Goal: Complete application form

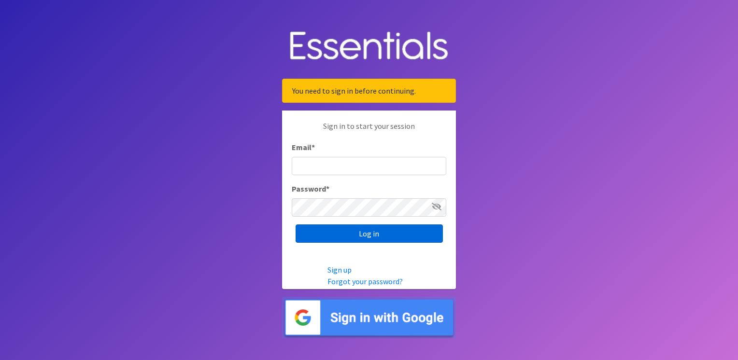
type input "[EMAIL_ADDRESS][DOMAIN_NAME]"
drag, startPoint x: 375, startPoint y: 234, endPoint x: 389, endPoint y: 231, distance: 14.3
click at [375, 233] on input "Log in" at bounding box center [369, 234] width 147 height 18
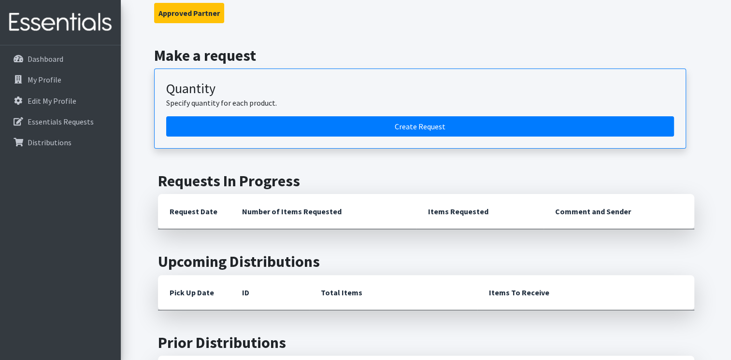
scroll to position [241, 0]
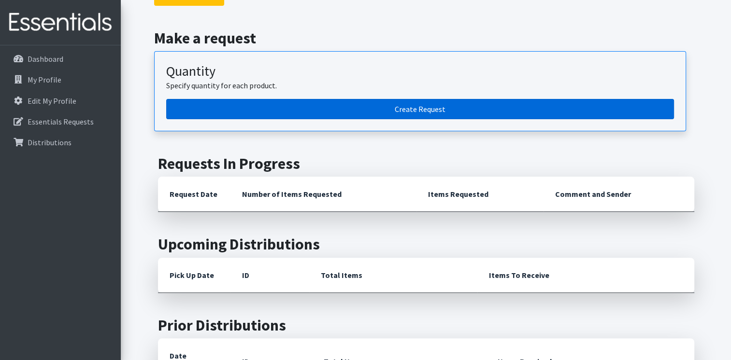
click at [433, 113] on link "Create Request" at bounding box center [420, 109] width 508 height 20
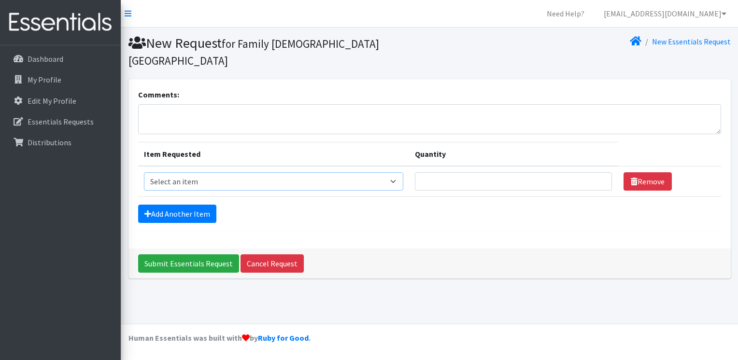
click at [386, 172] on select "Select an item 2/3 T pull-up package 3/4 T pull-up package 4/5 T pull-up packag…" at bounding box center [273, 181] width 259 height 18
select select "15532"
click at [144, 172] on select "Select an item 2/3 T pull-up package 3/4 T pull-up package 4/5 T pull-up packag…" at bounding box center [273, 181] width 259 height 18
click at [446, 172] on input "Quantity" at bounding box center [513, 181] width 197 height 18
click at [593, 172] on input "1" at bounding box center [513, 181] width 197 height 18
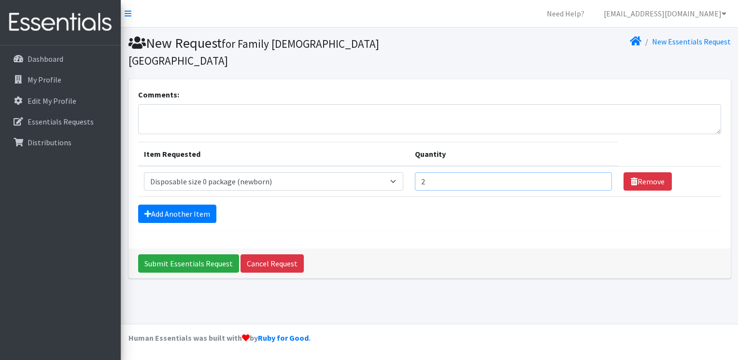
click at [593, 172] on input "2" at bounding box center [513, 181] width 197 height 18
click at [593, 172] on input "3" at bounding box center [513, 181] width 197 height 18
click at [593, 172] on input "4" at bounding box center [513, 181] width 197 height 18
click at [593, 172] on input "5" at bounding box center [513, 181] width 197 height 18
click at [593, 172] on input "6" at bounding box center [513, 181] width 197 height 18
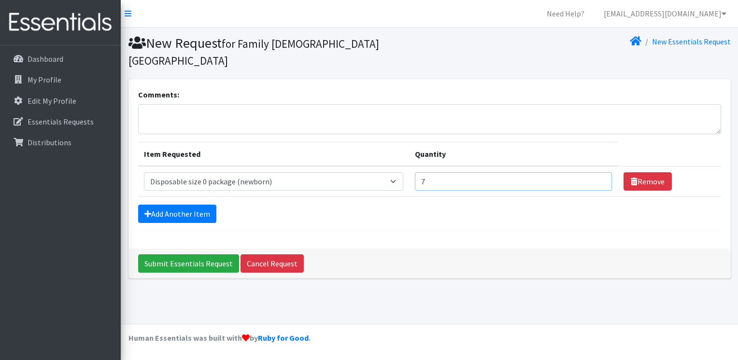
click at [593, 172] on input "7" at bounding box center [513, 181] width 197 height 18
click at [593, 172] on input "8" at bounding box center [513, 181] width 197 height 18
click at [593, 172] on input "9" at bounding box center [513, 181] width 197 height 18
click at [593, 172] on input "10" at bounding box center [513, 181] width 197 height 18
click at [593, 172] on input "11" at bounding box center [513, 181] width 197 height 18
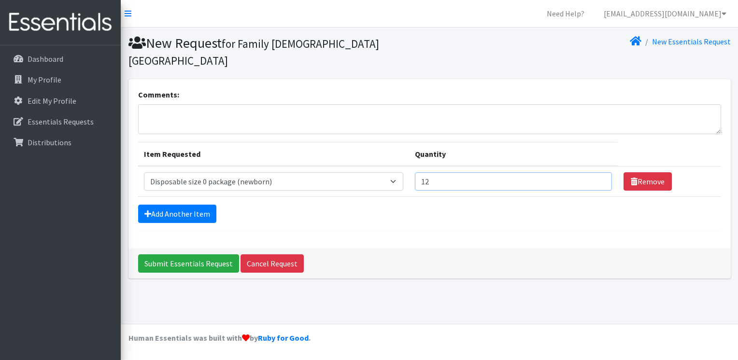
click at [593, 172] on input "12" at bounding box center [513, 181] width 197 height 18
click at [593, 172] on input "13" at bounding box center [513, 181] width 197 height 18
click at [593, 172] on input "14" at bounding box center [513, 181] width 197 height 18
click at [593, 172] on input "15" at bounding box center [513, 181] width 197 height 18
click at [593, 172] on input "16" at bounding box center [513, 181] width 197 height 18
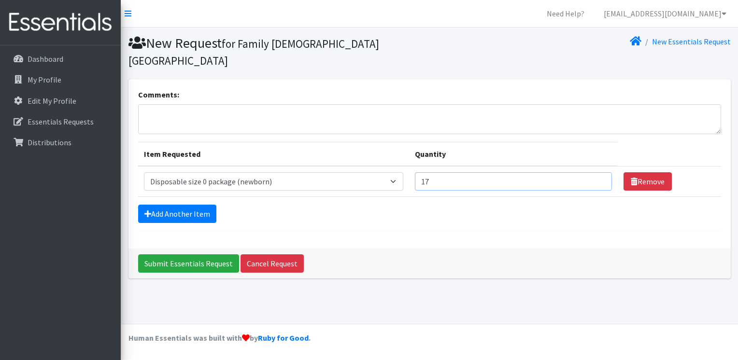
click at [593, 172] on input "17" at bounding box center [513, 181] width 197 height 18
click at [593, 172] on input "16" at bounding box center [513, 181] width 197 height 18
click at [593, 172] on input "15" at bounding box center [513, 181] width 197 height 18
click at [593, 172] on input "14" at bounding box center [513, 181] width 197 height 18
click at [593, 172] on input "13" at bounding box center [513, 181] width 197 height 18
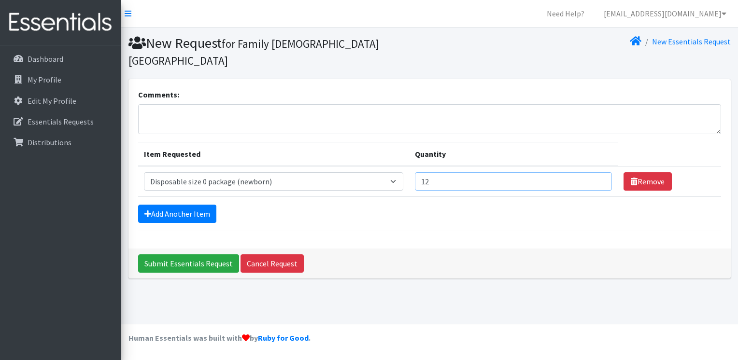
click at [593, 172] on input "12" at bounding box center [513, 181] width 197 height 18
click at [593, 172] on input "11" at bounding box center [513, 181] width 197 height 18
type input "10"
click at [593, 172] on input "10" at bounding box center [513, 181] width 197 height 18
click at [150, 210] on icon at bounding box center [147, 214] width 7 height 8
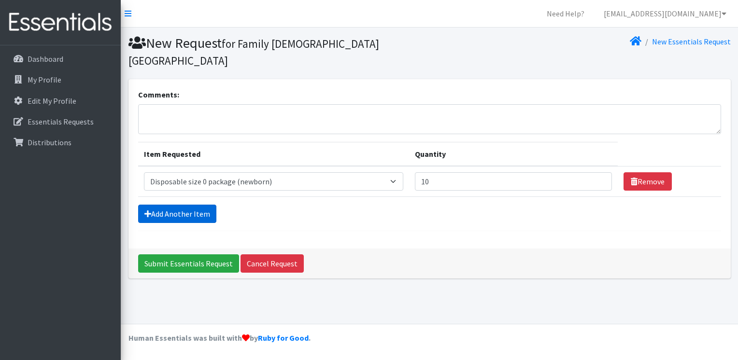
click at [150, 210] on icon at bounding box center [147, 214] width 7 height 8
click at [145, 210] on icon at bounding box center [147, 214] width 7 height 8
click at [388, 172] on select "Select an item 2/3 T pull-up package 3/4 T pull-up package 4/5 T pull-up packag…" at bounding box center [273, 181] width 259 height 18
select select "15169"
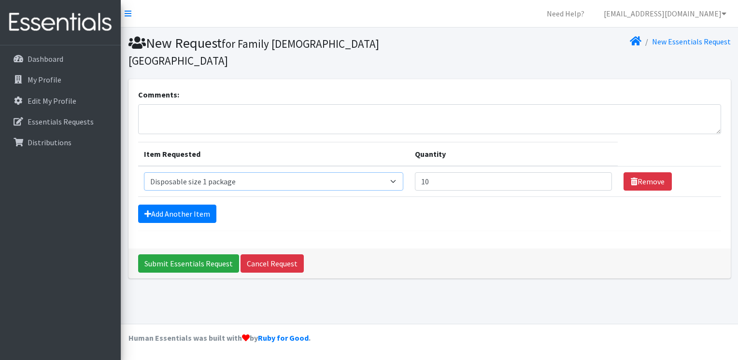
click at [144, 172] on select "Select an item 2/3 T pull-up package 3/4 T pull-up package 4/5 T pull-up packag…" at bounding box center [273, 181] width 259 height 18
click at [386, 172] on select "Select an item 2/3 T pull-up package 3/4 T pull-up package 4/5 T pull-up packag…" at bounding box center [273, 181] width 259 height 18
click at [147, 210] on icon at bounding box center [147, 214] width 7 height 8
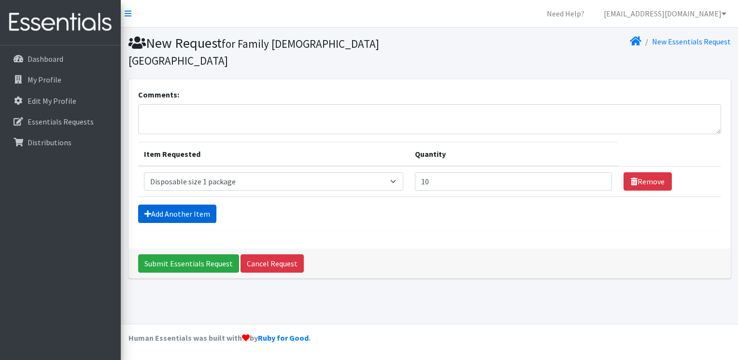
click at [147, 210] on icon at bounding box center [147, 214] width 7 height 8
click at [196, 104] on textarea "Comments:" at bounding box center [429, 119] width 583 height 30
click at [148, 210] on icon at bounding box center [147, 214] width 7 height 8
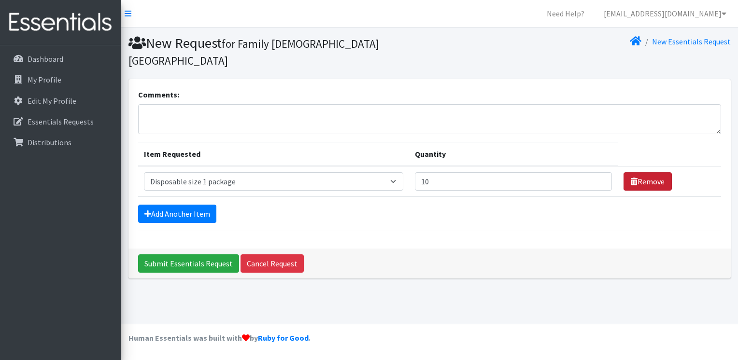
click at [646, 172] on link "Remove" at bounding box center [647, 181] width 48 height 18
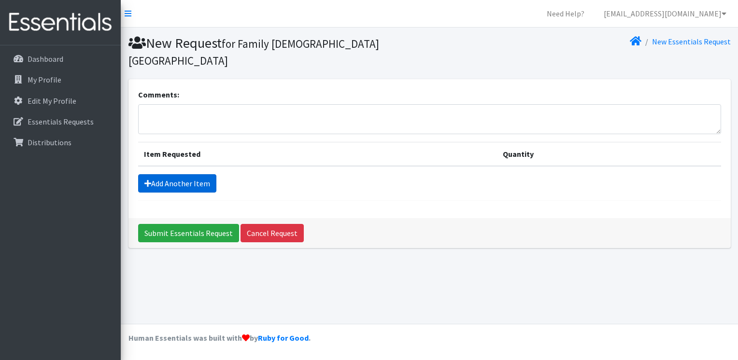
click at [146, 180] on icon at bounding box center [147, 184] width 7 height 8
click at [276, 224] on link "Cancel Request" at bounding box center [272, 233] width 63 height 18
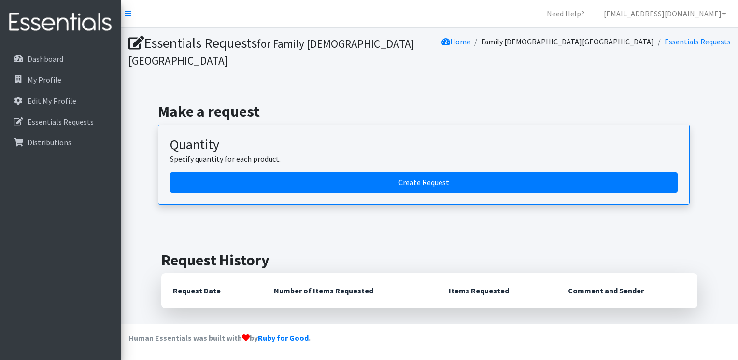
click at [323, 277] on th "Number of Items Requested" at bounding box center [349, 290] width 175 height 35
click at [198, 273] on th "Request Date" at bounding box center [211, 290] width 101 height 35
drag, startPoint x: 227, startPoint y: 239, endPoint x: 232, endPoint y: 238, distance: 5.4
click at [229, 251] on h2 "Request History" at bounding box center [429, 260] width 536 height 18
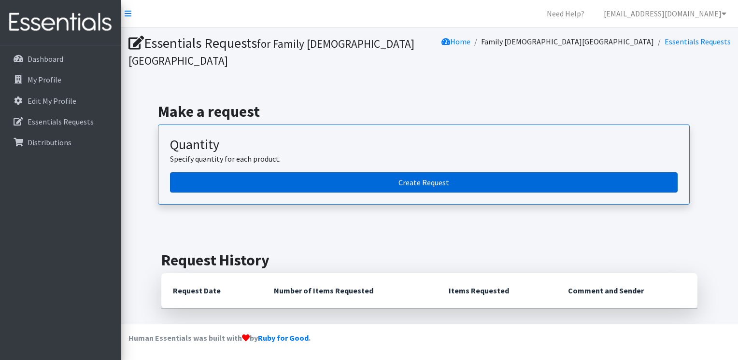
click at [433, 172] on link "Create Request" at bounding box center [424, 182] width 508 height 20
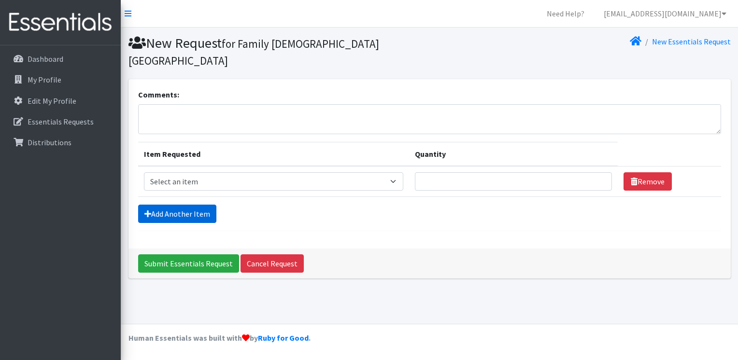
click at [146, 210] on icon at bounding box center [147, 214] width 7 height 8
click at [389, 172] on select "Select an item 2/3 T pull-up package 3/4 T pull-up package 4/5 T pull-up packag…" at bounding box center [273, 181] width 259 height 18
select select "15532"
click at [144, 172] on select "Select an item 2/3 T pull-up package 3/4 T pull-up package 4/5 T pull-up packag…" at bounding box center [273, 181] width 259 height 18
click at [593, 172] on input "1" at bounding box center [513, 181] width 197 height 18
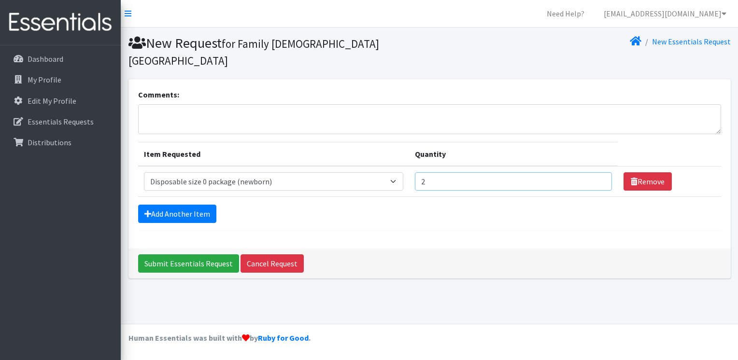
click at [593, 172] on input "2" at bounding box center [513, 181] width 197 height 18
click at [593, 172] on input "3" at bounding box center [513, 181] width 197 height 18
click at [593, 172] on input "4" at bounding box center [513, 181] width 197 height 18
click at [593, 172] on input "5" at bounding box center [513, 181] width 197 height 18
click at [593, 172] on input "6" at bounding box center [513, 181] width 197 height 18
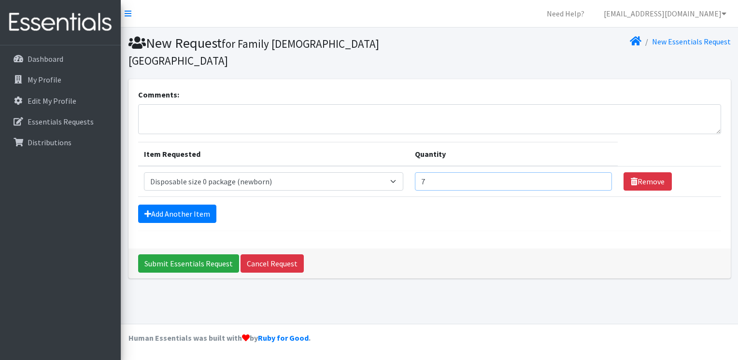
click at [594, 172] on input "7" at bounding box center [513, 181] width 197 height 18
click at [594, 172] on input "8" at bounding box center [513, 181] width 197 height 18
click at [594, 172] on input "9" at bounding box center [513, 181] width 197 height 18
type input "10"
click at [594, 172] on input "10" at bounding box center [513, 181] width 197 height 18
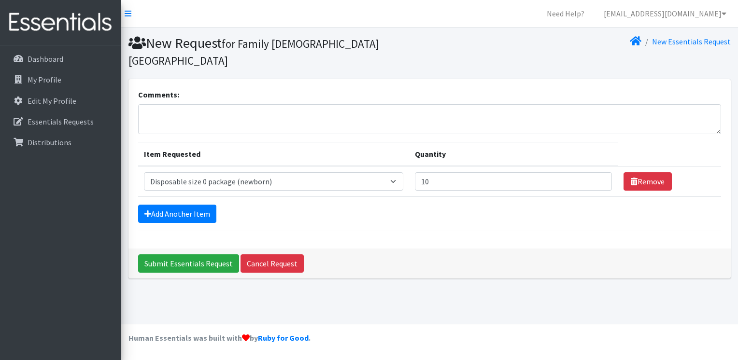
click at [303, 205] on div "Add Another Item" at bounding box center [429, 214] width 583 height 18
drag, startPoint x: 682, startPoint y: 41, endPoint x: 689, endPoint y: 46, distance: 8.6
click at [682, 41] on link "New Essentials Request" at bounding box center [691, 42] width 79 height 10
click at [179, 104] on textarea "Comments:" at bounding box center [429, 119] width 583 height 30
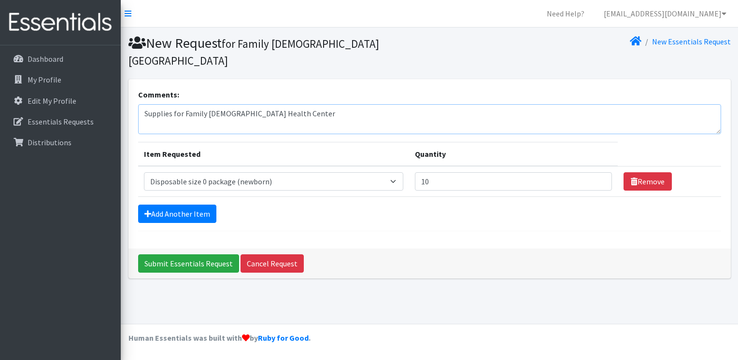
type textarea "Supplies for Family Christian Health Center"
click at [410, 215] on div "Comments: Supplies for Family Christian Health Center Item Requested Quantity I…" at bounding box center [429, 164] width 602 height 170
click at [164, 205] on link "Add Another Item" at bounding box center [177, 214] width 78 height 18
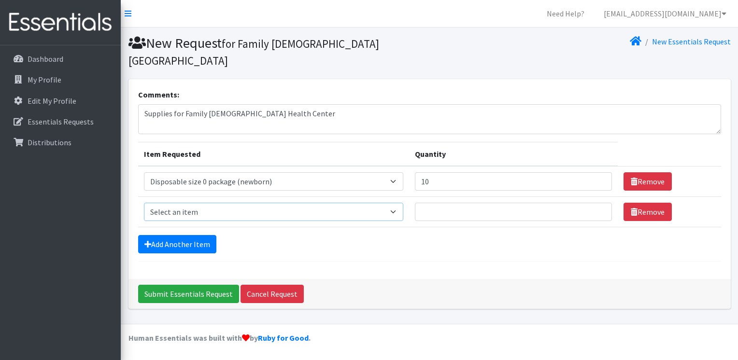
click at [386, 203] on select "Select an item 2/3 T pull-up package 3/4 T pull-up package 4/5 T pull-up packag…" at bounding box center [273, 212] width 259 height 18
select select "15169"
click at [144, 203] on select "Select an item 2/3 T pull-up package 3/4 T pull-up package 4/5 T pull-up packag…" at bounding box center [273, 212] width 259 height 18
click at [594, 203] on input "1" at bounding box center [513, 212] width 197 height 18
click at [594, 203] on input "2" at bounding box center [513, 212] width 197 height 18
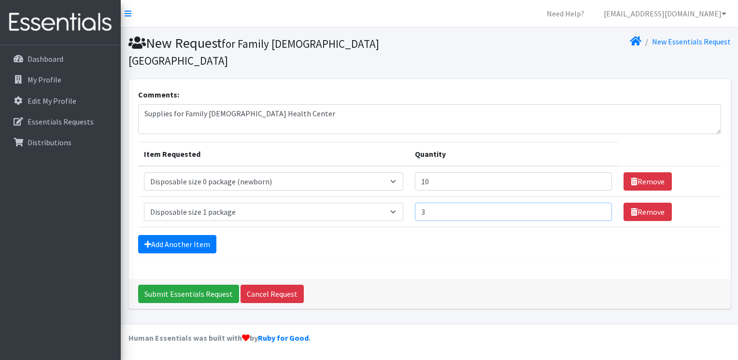
click at [594, 203] on input "3" at bounding box center [513, 212] width 197 height 18
click at [594, 203] on input "4" at bounding box center [513, 212] width 197 height 18
type input "5"
click at [594, 203] on input "5" at bounding box center [513, 212] width 197 height 18
click at [149, 241] on icon at bounding box center [147, 245] width 7 height 8
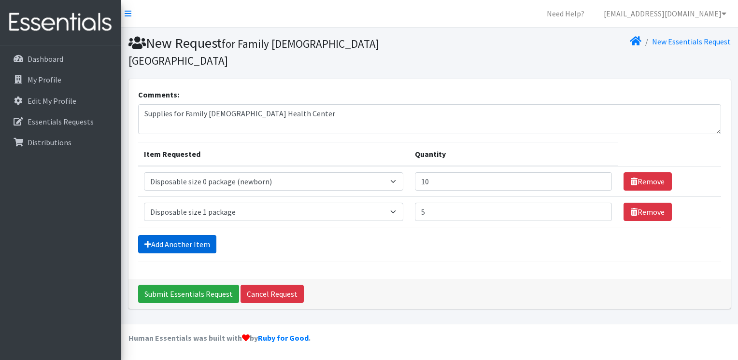
click at [178, 235] on link "Add Another Item" at bounding box center [177, 244] width 78 height 18
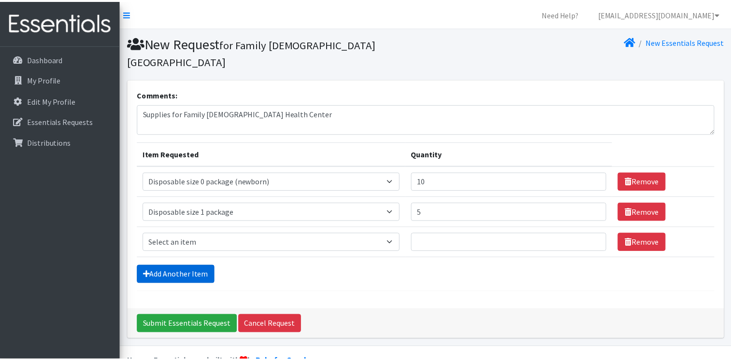
scroll to position [5, 0]
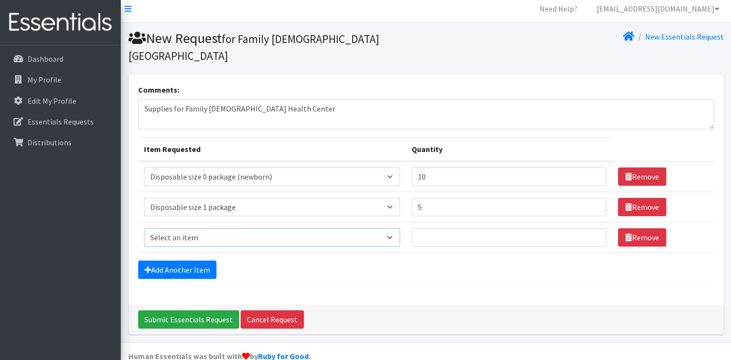
click at [381, 228] on select "Select an item 2/3 T pull-up package 3/4 T pull-up package 4/5 T pull-up packag…" at bounding box center [272, 237] width 256 height 18
select select "15149"
click at [144, 228] on select "Select an item 2/3 T pull-up package 3/4 T pull-up package 4/5 T pull-up packag…" at bounding box center [272, 237] width 256 height 18
click at [587, 228] on input "1" at bounding box center [508, 237] width 195 height 18
click at [587, 228] on input "2" at bounding box center [508, 237] width 195 height 18
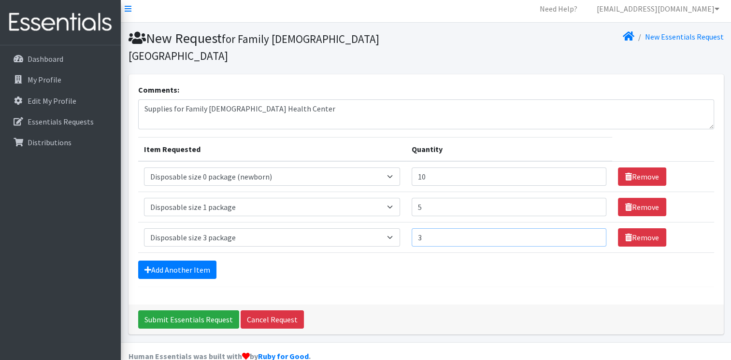
click at [587, 228] on input "3" at bounding box center [508, 237] width 195 height 18
click at [587, 228] on input "4" at bounding box center [508, 237] width 195 height 18
type input "5"
click at [587, 228] on input "5" at bounding box center [508, 237] width 195 height 18
click at [149, 266] on icon at bounding box center [147, 270] width 7 height 8
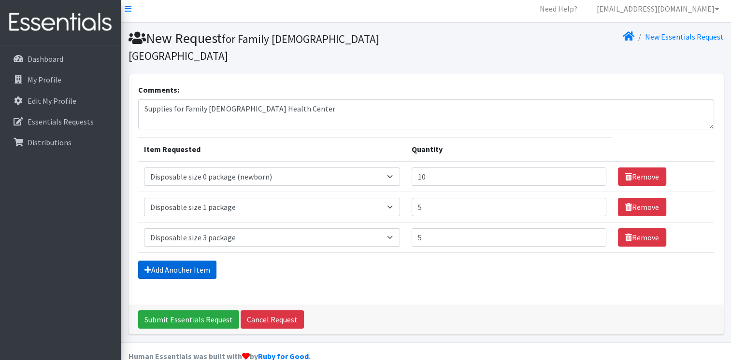
click at [149, 266] on icon at bounding box center [147, 270] width 7 height 8
click at [275, 99] on textarea "Supplies for Family Christian Health Center" at bounding box center [426, 114] width 576 height 30
type textarea "Supplies for Family Christian Health Center 15620 Wood Street Harvey, IL 60426"
click at [152, 261] on link "Add Another Item" at bounding box center [177, 270] width 78 height 18
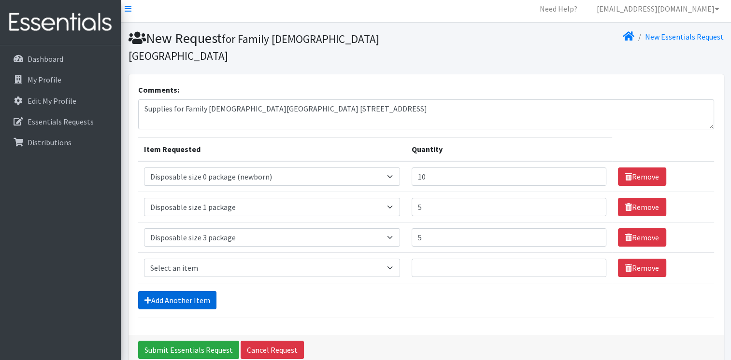
scroll to position [35, 0]
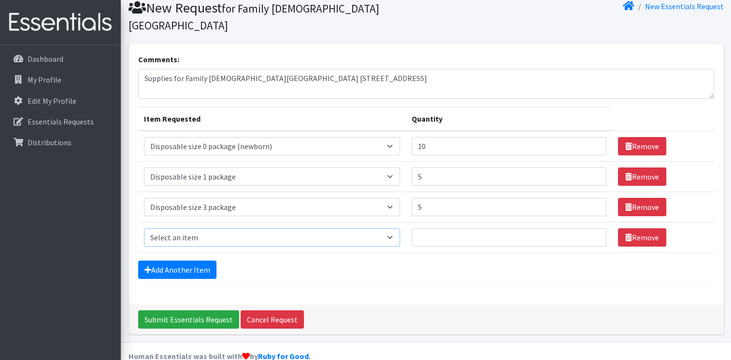
click at [382, 228] on select "Select an item 2/3 T pull-up package 3/4 T pull-up package 4/5 T pull-up packag…" at bounding box center [272, 237] width 256 height 18
select select "15147"
click at [144, 228] on select "Select an item 2/3 T pull-up package 3/4 T pull-up package 4/5 T pull-up packag…" at bounding box center [272, 237] width 256 height 18
click at [569, 228] on input "Quantity" at bounding box center [508, 237] width 195 height 18
click at [588, 228] on input "1" at bounding box center [508, 237] width 195 height 18
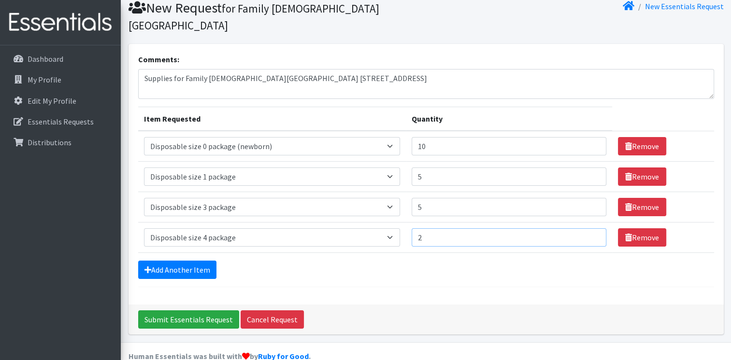
click at [588, 228] on input "2" at bounding box center [508, 237] width 195 height 18
click at [588, 228] on input "3" at bounding box center [508, 237] width 195 height 18
click at [588, 228] on input "4" at bounding box center [508, 237] width 195 height 18
type input "5"
click at [588, 228] on input "5" at bounding box center [508, 237] width 195 height 18
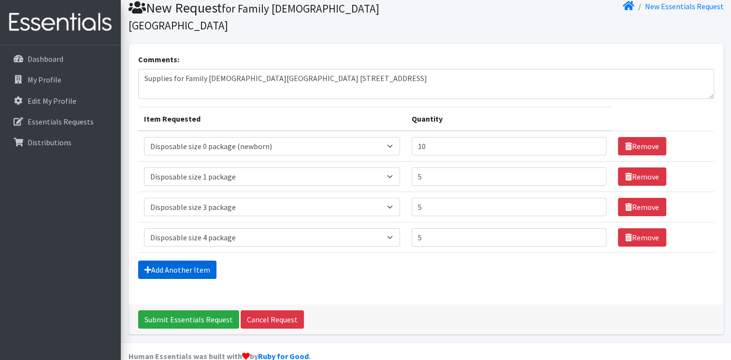
drag, startPoint x: 156, startPoint y: 251, endPoint x: 167, endPoint y: 253, distance: 11.4
click at [156, 261] on link "Add Another Item" at bounding box center [177, 270] width 78 height 18
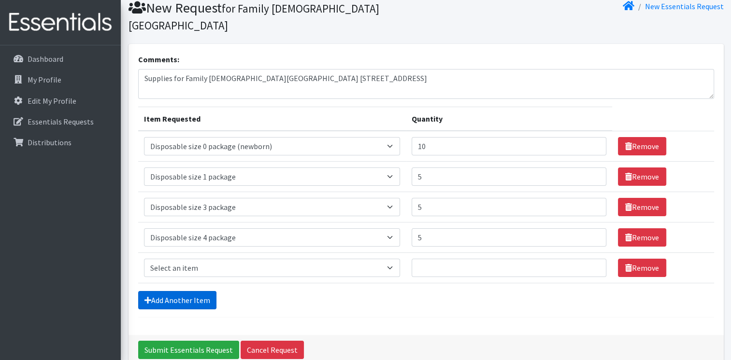
scroll to position [66, 0]
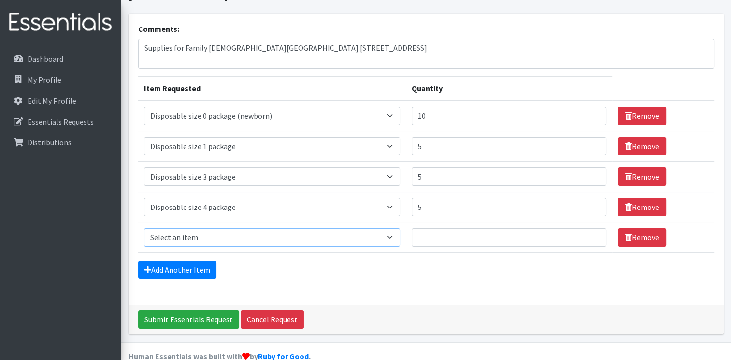
click at [382, 228] on select "Select an item 2/3 T pull-up package 3/4 T pull-up package 4/5 T pull-up packag…" at bounding box center [272, 237] width 256 height 18
select select "15148"
click at [144, 228] on select "Select an item 2/3 T pull-up package 3/4 T pull-up package 4/5 T pull-up packag…" at bounding box center [272, 237] width 256 height 18
click at [587, 228] on input "1" at bounding box center [508, 237] width 195 height 18
click at [587, 228] on input "2" at bounding box center [508, 237] width 195 height 18
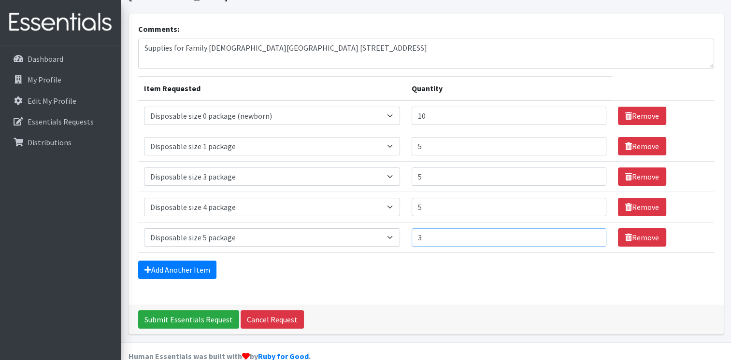
click at [587, 228] on input "3" at bounding box center [508, 237] width 195 height 18
click at [587, 228] on input "4" at bounding box center [508, 237] width 195 height 18
click at [587, 228] on input "5" at bounding box center [508, 237] width 195 height 18
click at [587, 228] on input "6" at bounding box center [508, 237] width 195 height 18
click at [587, 228] on input "7" at bounding box center [508, 237] width 195 height 18
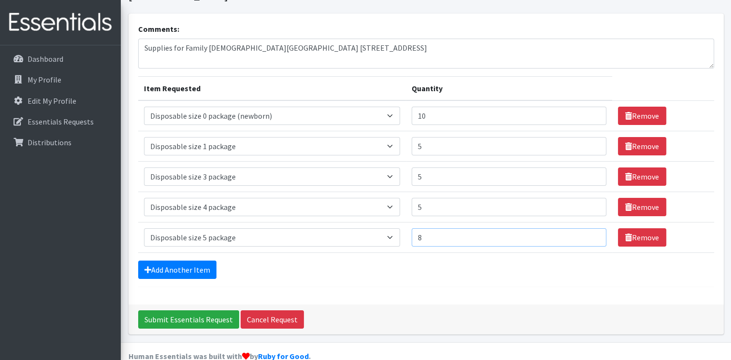
click at [587, 228] on input "8" at bounding box center [508, 237] width 195 height 18
click at [587, 228] on input "9" at bounding box center [508, 237] width 195 height 18
click at [587, 228] on input "10" at bounding box center [508, 237] width 195 height 18
click at [587, 228] on input "9" at bounding box center [508, 237] width 195 height 18
click at [587, 228] on input "8" at bounding box center [508, 237] width 195 height 18
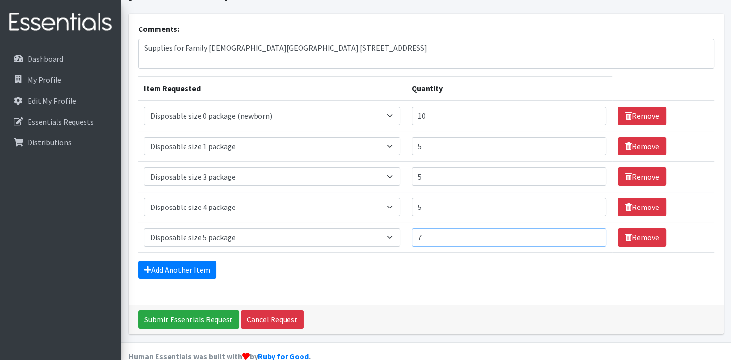
click at [587, 228] on input "7" at bounding box center [508, 237] width 195 height 18
click at [587, 228] on input "6" at bounding box center [508, 237] width 195 height 18
type input "5"
click at [587, 228] on input "5" at bounding box center [508, 237] width 195 height 18
click at [160, 261] on link "Add Another Item" at bounding box center [177, 270] width 78 height 18
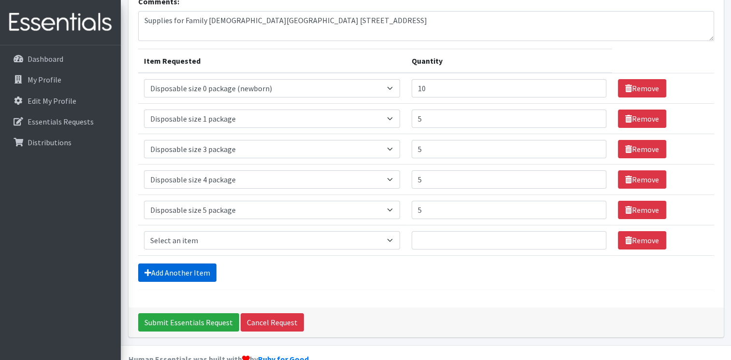
scroll to position [96, 0]
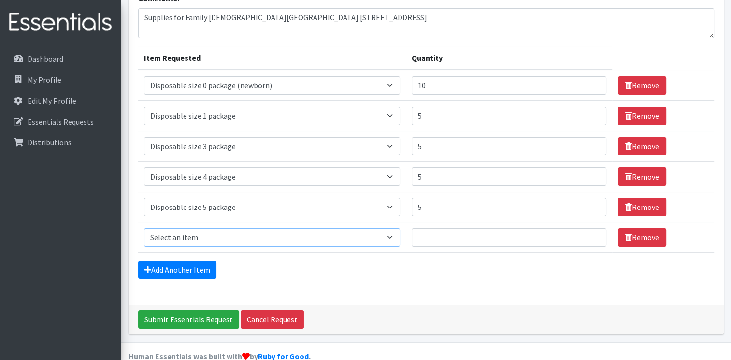
click at [384, 228] on select "Select an item 2/3 T pull-up package 3/4 T pull-up package 4/5 T pull-up packag…" at bounding box center [272, 237] width 256 height 18
select select "15154"
click at [144, 228] on select "Select an item 2/3 T pull-up package 3/4 T pull-up package 4/5 T pull-up packag…" at bounding box center [272, 237] width 256 height 18
click at [590, 228] on input "1" at bounding box center [508, 237] width 195 height 18
click at [586, 228] on input "2" at bounding box center [508, 237] width 195 height 18
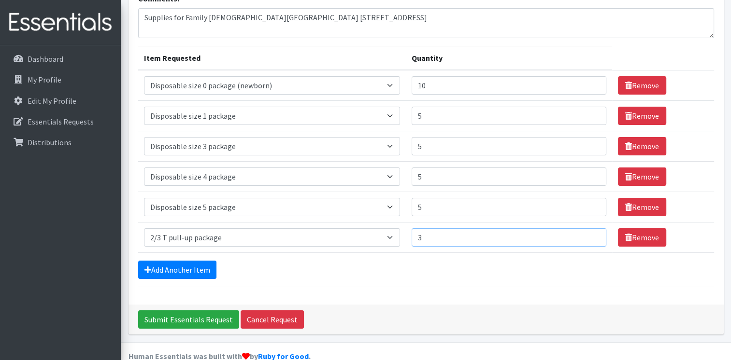
click at [586, 228] on input "3" at bounding box center [508, 237] width 195 height 18
click at [586, 228] on input "4" at bounding box center [508, 237] width 195 height 18
type input "5"
click at [586, 228] on input "5" at bounding box center [508, 237] width 195 height 18
click at [149, 266] on icon at bounding box center [147, 270] width 7 height 8
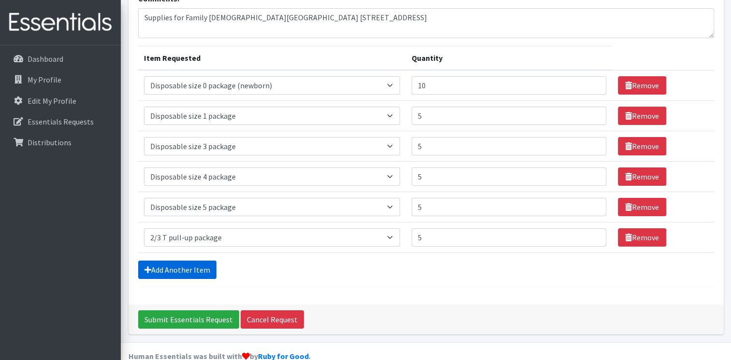
click at [173, 261] on link "Add Another Item" at bounding box center [177, 270] width 78 height 18
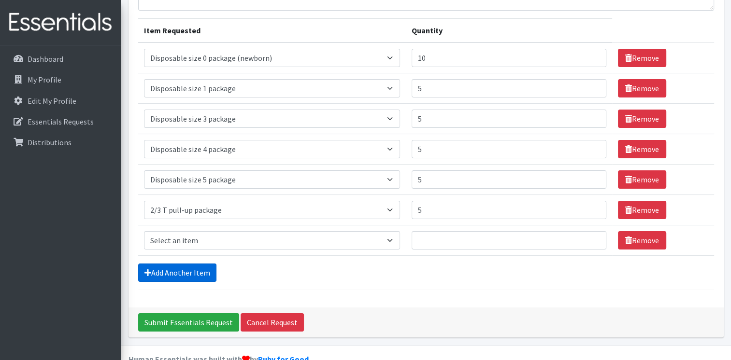
scroll to position [126, 0]
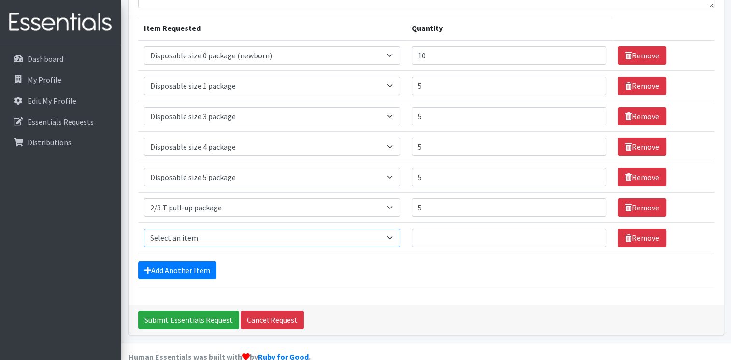
click at [386, 229] on select "Select an item 2/3 T pull-up package 3/4 T pull-up package 4/5 T pull-up packag…" at bounding box center [272, 238] width 256 height 18
select select "15155"
click at [144, 229] on select "Select an item 2/3 T pull-up package 3/4 T pull-up package 4/5 T pull-up packag…" at bounding box center [272, 238] width 256 height 18
click at [547, 229] on input "Quantity" at bounding box center [508, 238] width 195 height 18
type input "5"
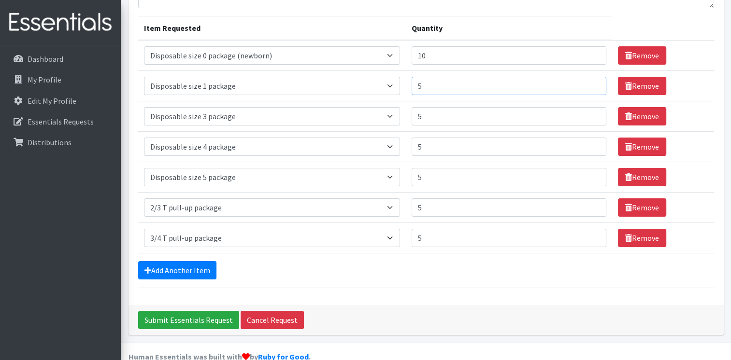
click at [420, 77] on input "5" at bounding box center [508, 86] width 195 height 18
drag, startPoint x: 411, startPoint y: 65, endPoint x: 386, endPoint y: 65, distance: 25.1
click at [386, 71] on tr "Item Requested Select an item 2/3 T pull-up package 3/4 T pull-up package 4/5 T…" at bounding box center [426, 86] width 576 height 30
drag, startPoint x: 430, startPoint y: 71, endPoint x: 382, endPoint y: 71, distance: 47.3
click at [382, 71] on tr "Item Requested Select an item 2/3 T pull-up package 3/4 T pull-up package 4/5 T…" at bounding box center [426, 86] width 576 height 30
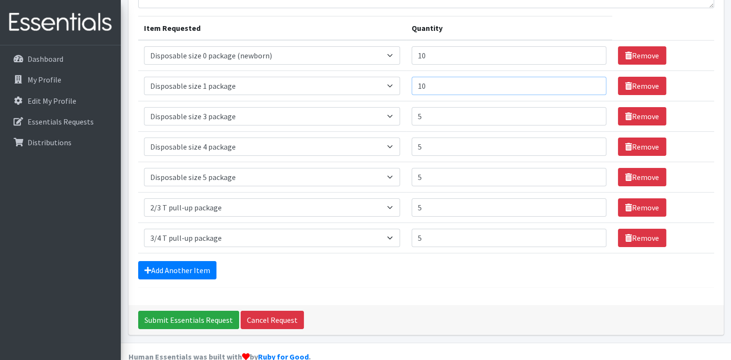
type input "10"
click at [417, 107] on input "5" at bounding box center [508, 116] width 195 height 18
drag, startPoint x: 417, startPoint y: 97, endPoint x: 400, endPoint y: 97, distance: 16.9
click at [400, 101] on tr "Item Requested Select an item 2/3 T pull-up package 3/4 T pull-up package 4/5 T…" at bounding box center [426, 116] width 576 height 30
type input "10"
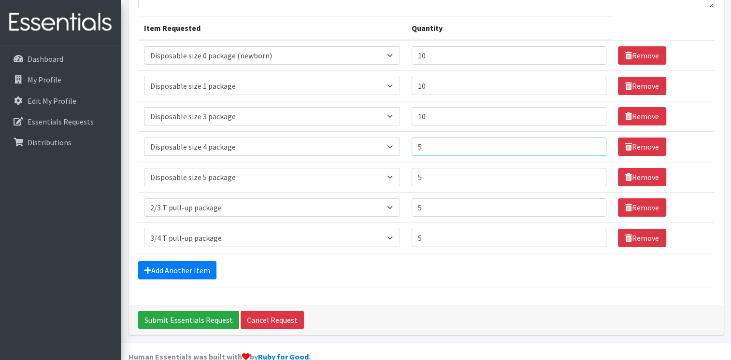
click at [424, 138] on input "5" at bounding box center [508, 147] width 195 height 18
drag, startPoint x: 424, startPoint y: 132, endPoint x: 361, endPoint y: 133, distance: 63.3
click at [361, 133] on tr "Item Requested Select an item 2/3 T pull-up package 3/4 T pull-up package 4/5 T…" at bounding box center [426, 147] width 576 height 30
type input "10"
click at [180, 311] on input "Submit Essentials Request" at bounding box center [188, 320] width 101 height 18
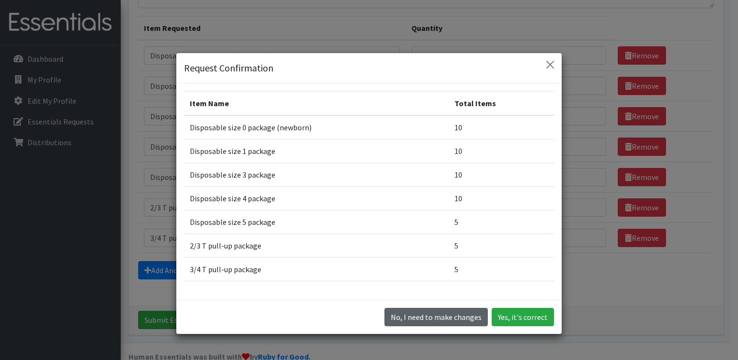
click at [428, 318] on button "No, I need to make changes" at bounding box center [435, 317] width 103 height 18
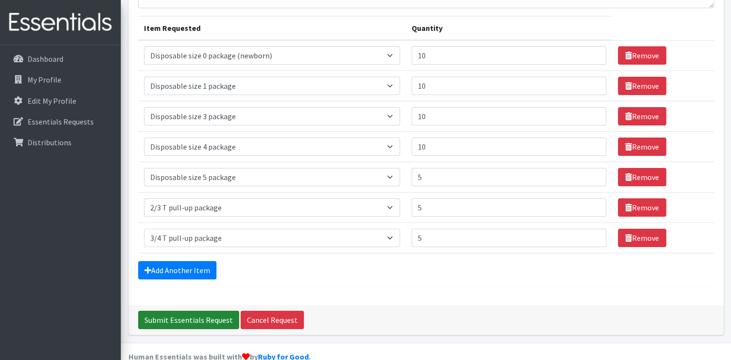
click at [200, 311] on input "Submit Essentials Request" at bounding box center [188, 320] width 101 height 18
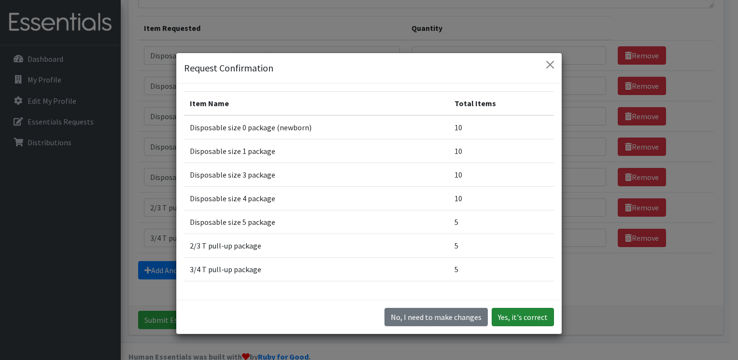
click at [506, 316] on button "Yes, it's correct" at bounding box center [523, 317] width 62 height 18
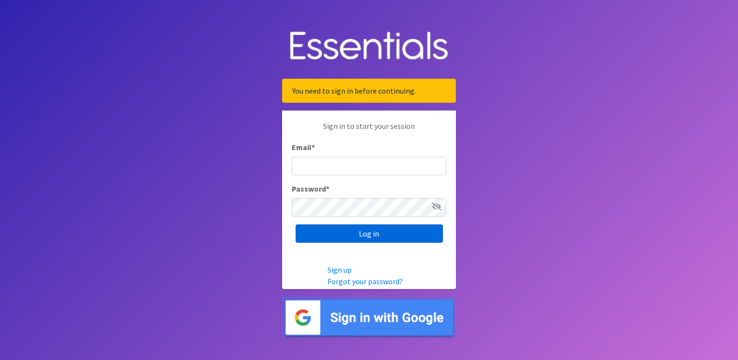
type input "[EMAIL_ADDRESS][DOMAIN_NAME]"
click at [374, 232] on input "Log in" at bounding box center [369, 234] width 147 height 18
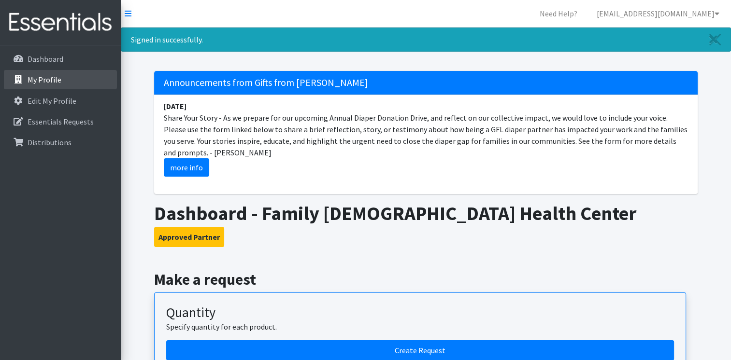
click at [48, 75] on p "My Profile" at bounding box center [45, 80] width 34 height 10
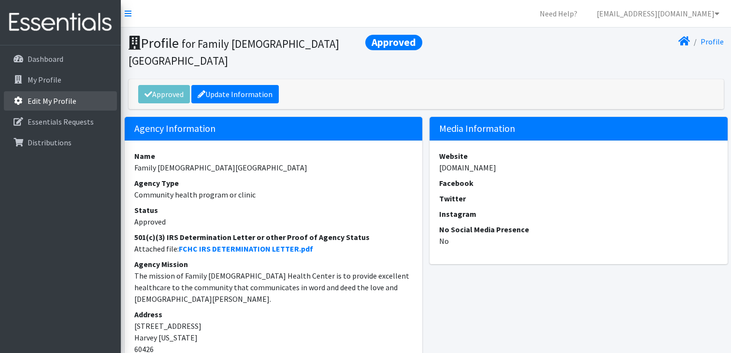
click at [52, 101] on p "Edit My Profile" at bounding box center [52, 101] width 49 height 10
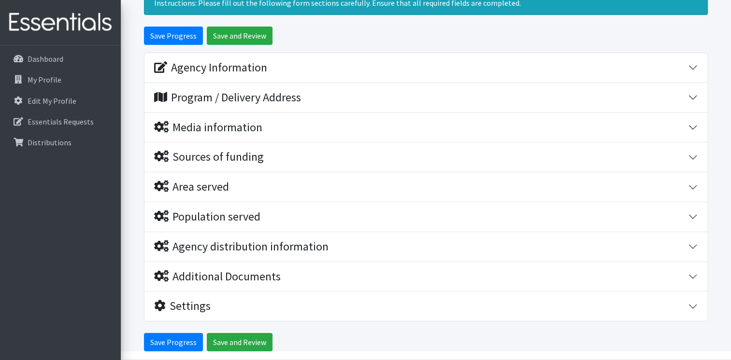
scroll to position [97, 0]
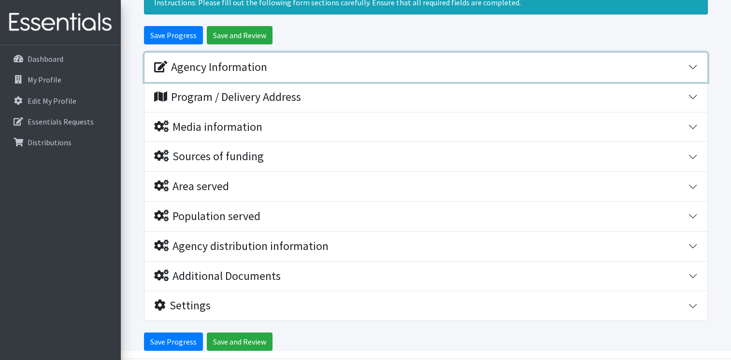
click at [192, 68] on div "Agency Information" at bounding box center [210, 67] width 113 height 14
